Goal: Task Accomplishment & Management: Manage account settings

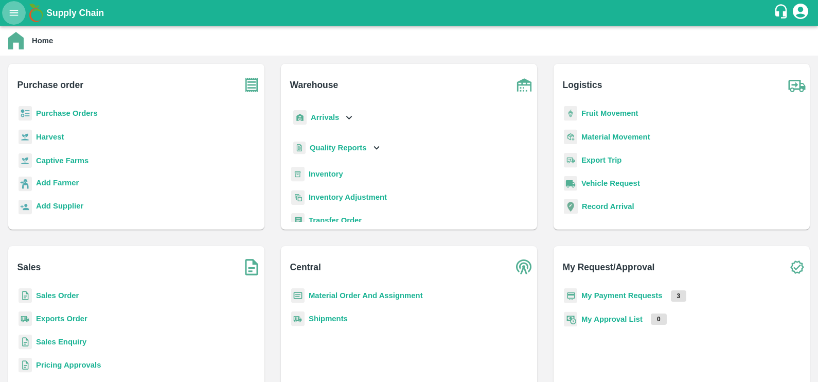
click at [11, 12] on icon "open drawer" at bounding box center [14, 13] width 9 height 6
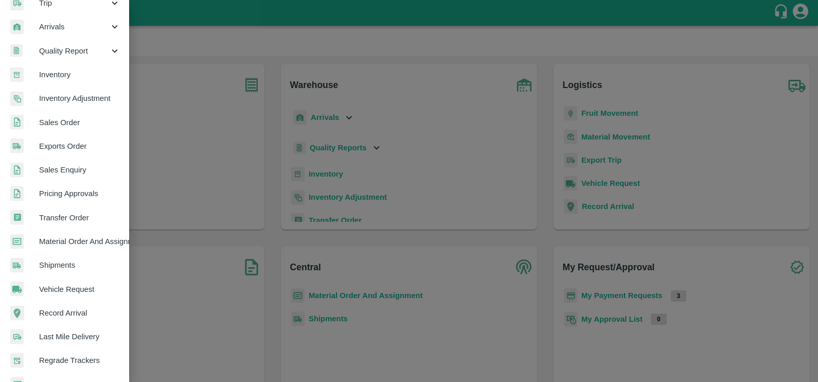
scroll to position [203, 0]
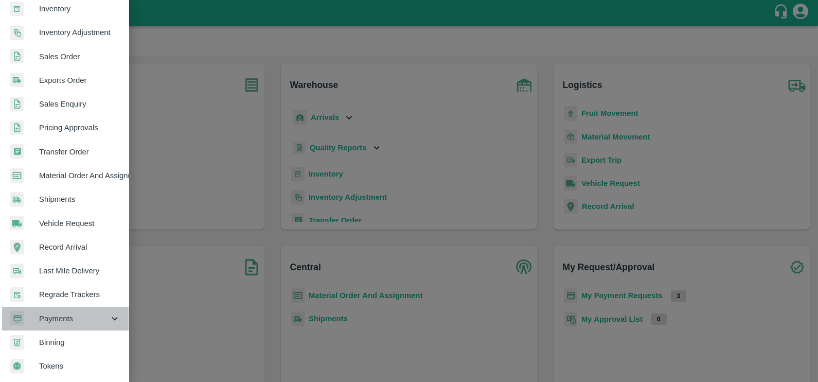
click at [79, 317] on span "Payments" at bounding box center [74, 318] width 70 height 11
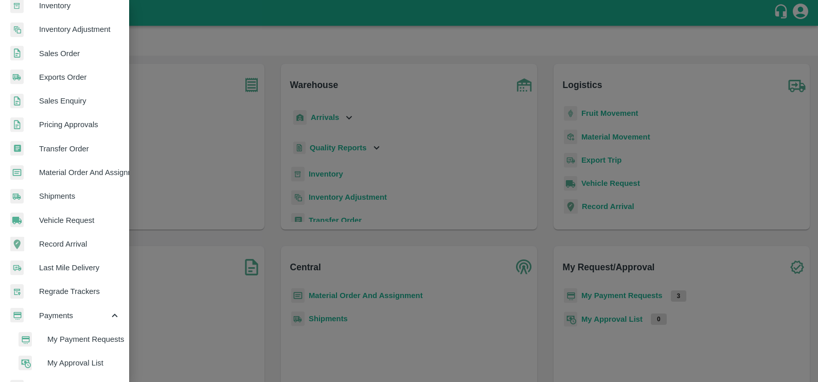
click at [73, 331] on li "My Payment Requests" at bounding box center [68, 339] width 120 height 24
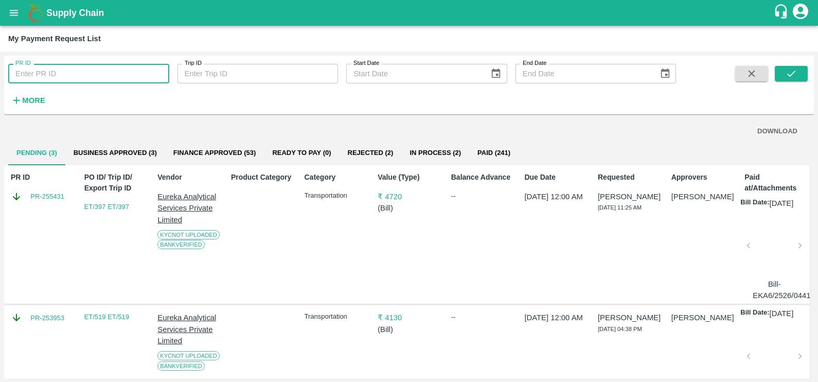
click at [47, 70] on input "PR ID" at bounding box center [88, 74] width 161 height 20
click at [12, 98] on icon "button" at bounding box center [16, 100] width 11 height 11
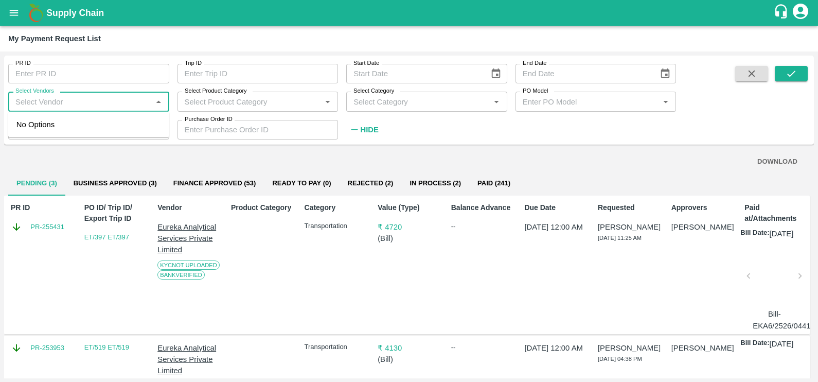
click at [51, 101] on input "Select Vendors" at bounding box center [80, 101] width 138 height 13
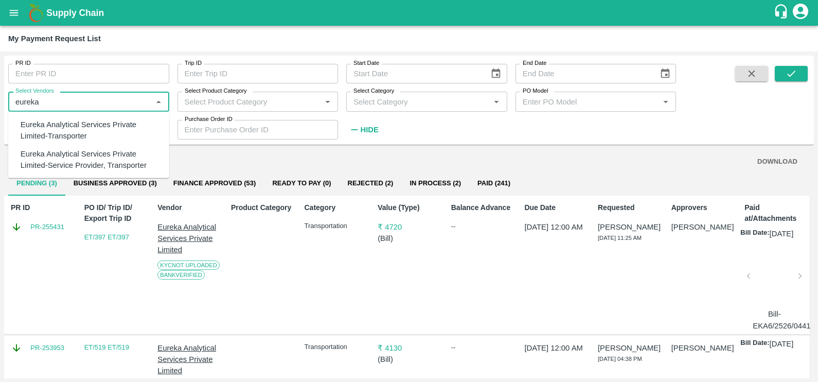
click at [67, 130] on div "Eureka Analytical Services Private Limited-Transporter" at bounding box center [91, 130] width 141 height 23
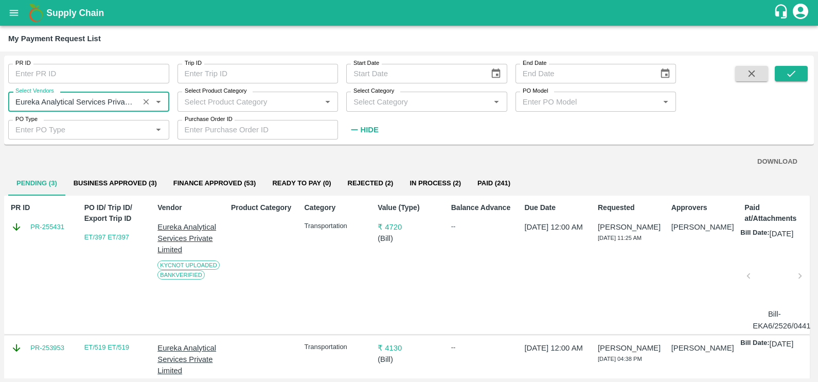
type input "Eureka Analytical Services Private Limited-Transporter"
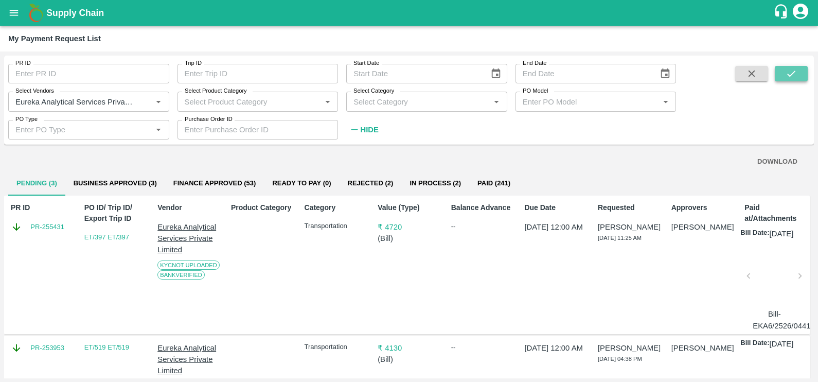
click at [785, 81] on button "submit" at bounding box center [791, 73] width 33 height 15
click at [149, 103] on icon "Clear" at bounding box center [147, 102] width 10 height 10
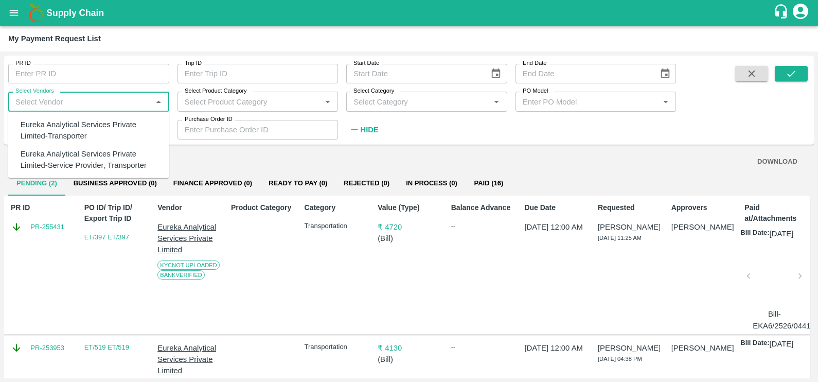
click at [106, 106] on input "Select Vendors" at bounding box center [80, 101] width 138 height 13
click at [85, 161] on div "GULFTIC TESTING AND INSPECTION SERVICES PRIVATE LIMITED-Transporter" at bounding box center [91, 165] width 141 height 34
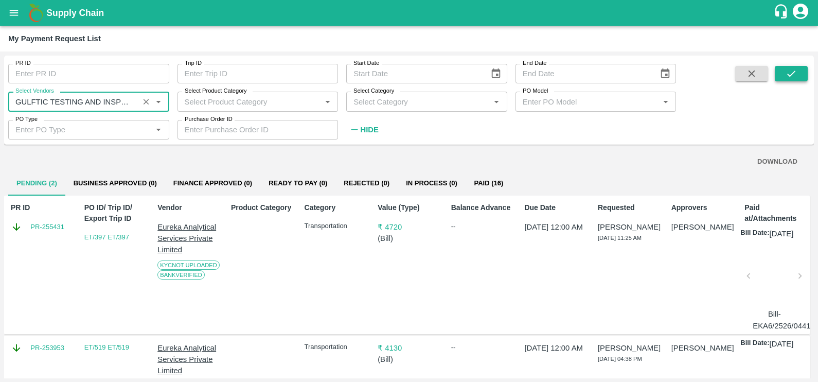
type input "GULFTIC TESTING AND INSPECTION SERVICES PRIVATE LIMITED-Transporter"
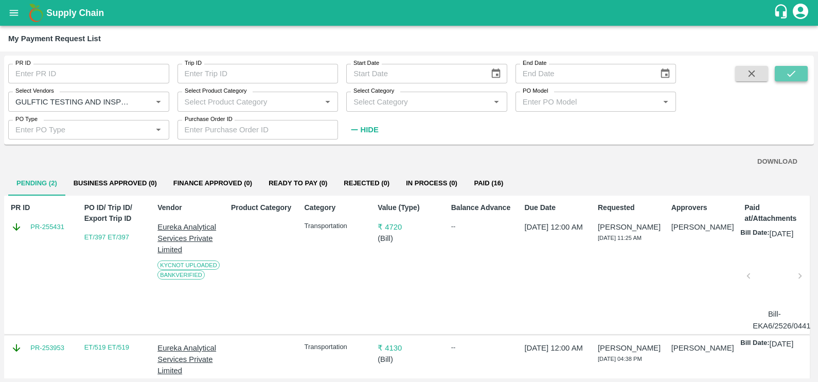
click at [799, 69] on button "submit" at bounding box center [791, 73] width 33 height 15
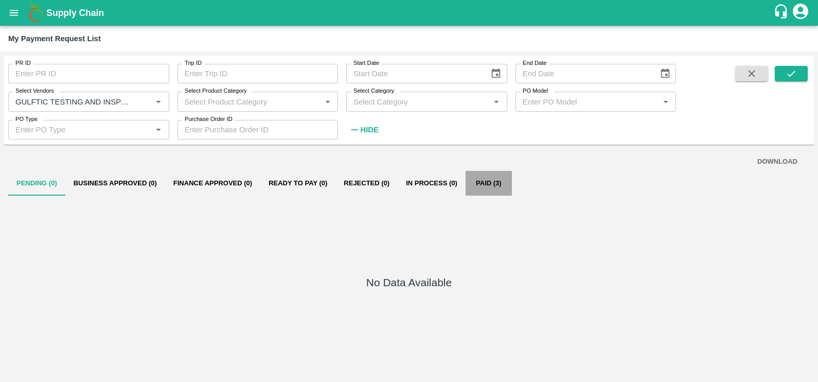
click at [478, 180] on button "Paid (3)" at bounding box center [489, 183] width 46 height 25
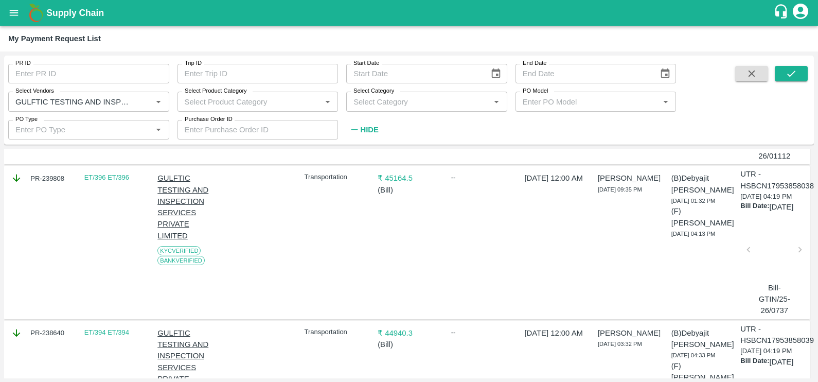
scroll to position [381, 3]
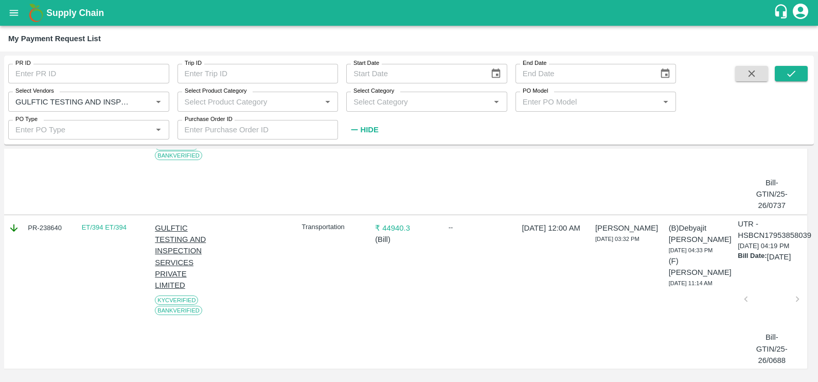
click at [762, 286] on div at bounding box center [771, 302] width 43 height 55
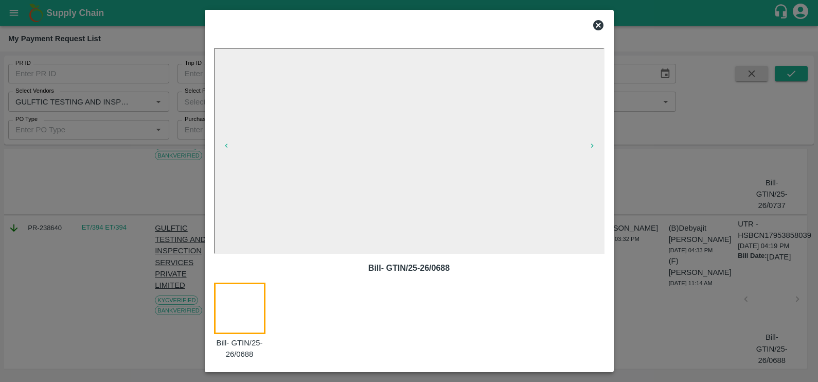
click at [597, 26] on icon at bounding box center [598, 25] width 12 height 12
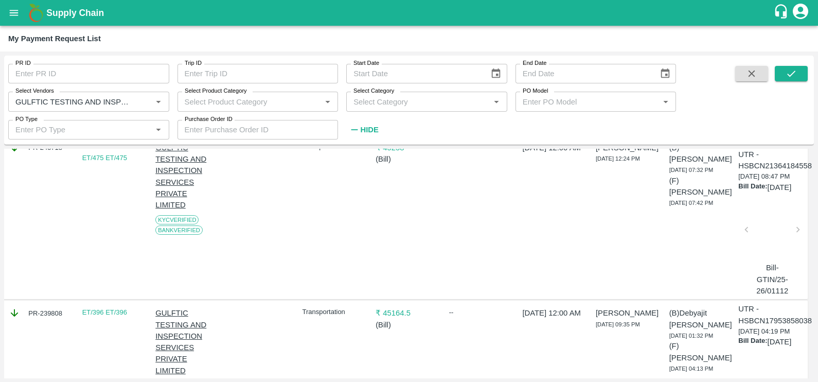
scroll to position [82, 3]
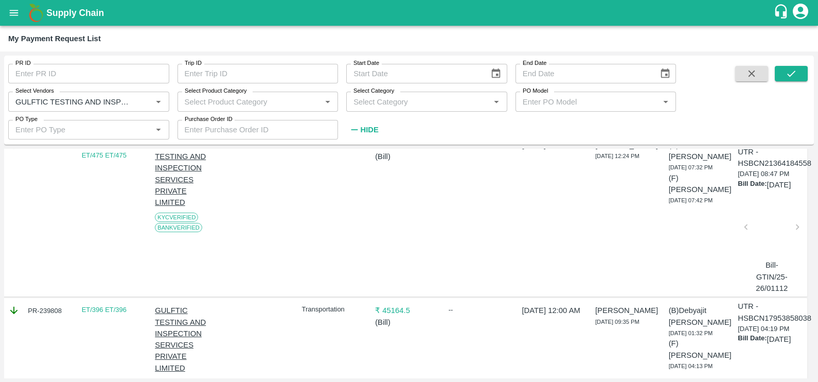
click at [773, 252] on div at bounding box center [771, 230] width 43 height 55
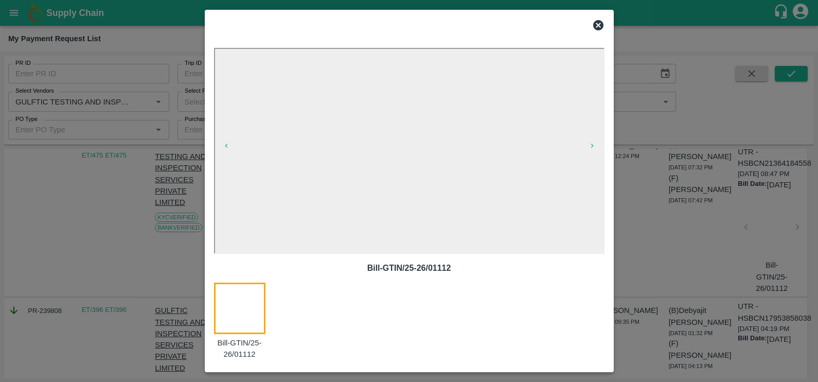
click at [597, 20] on icon at bounding box center [598, 25] width 10 height 10
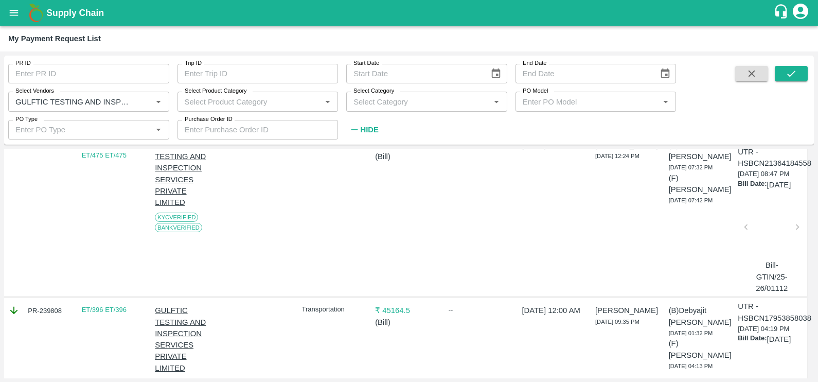
scroll to position [0, 3]
